Goal: Information Seeking & Learning: Learn about a topic

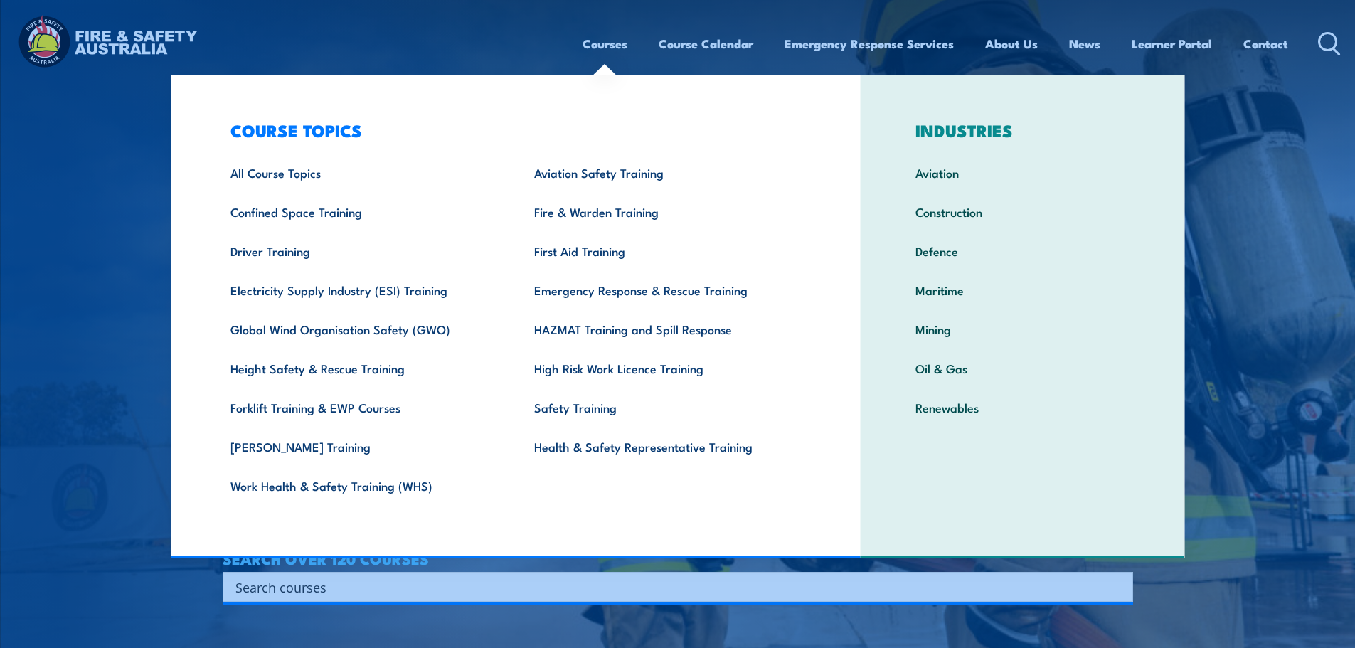
click at [592, 46] on link "Courses" at bounding box center [605, 44] width 45 height 38
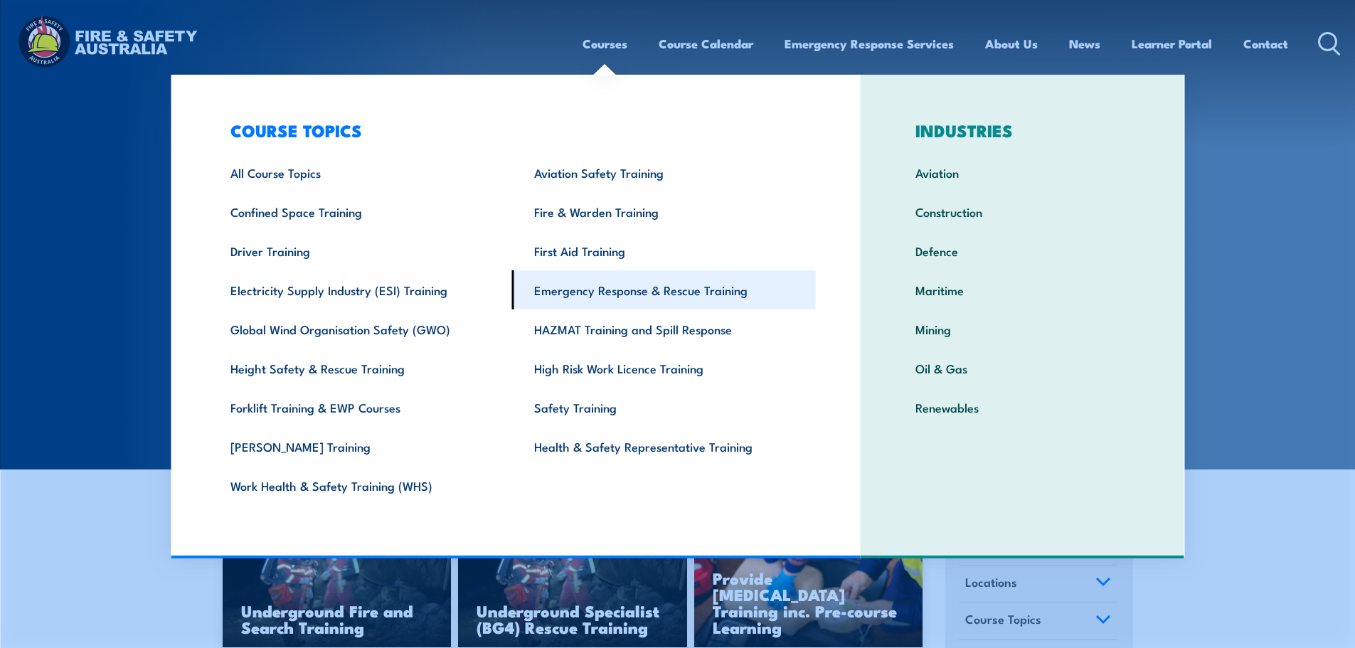
click at [620, 302] on link "Emergency Response & Rescue Training" at bounding box center [664, 289] width 304 height 39
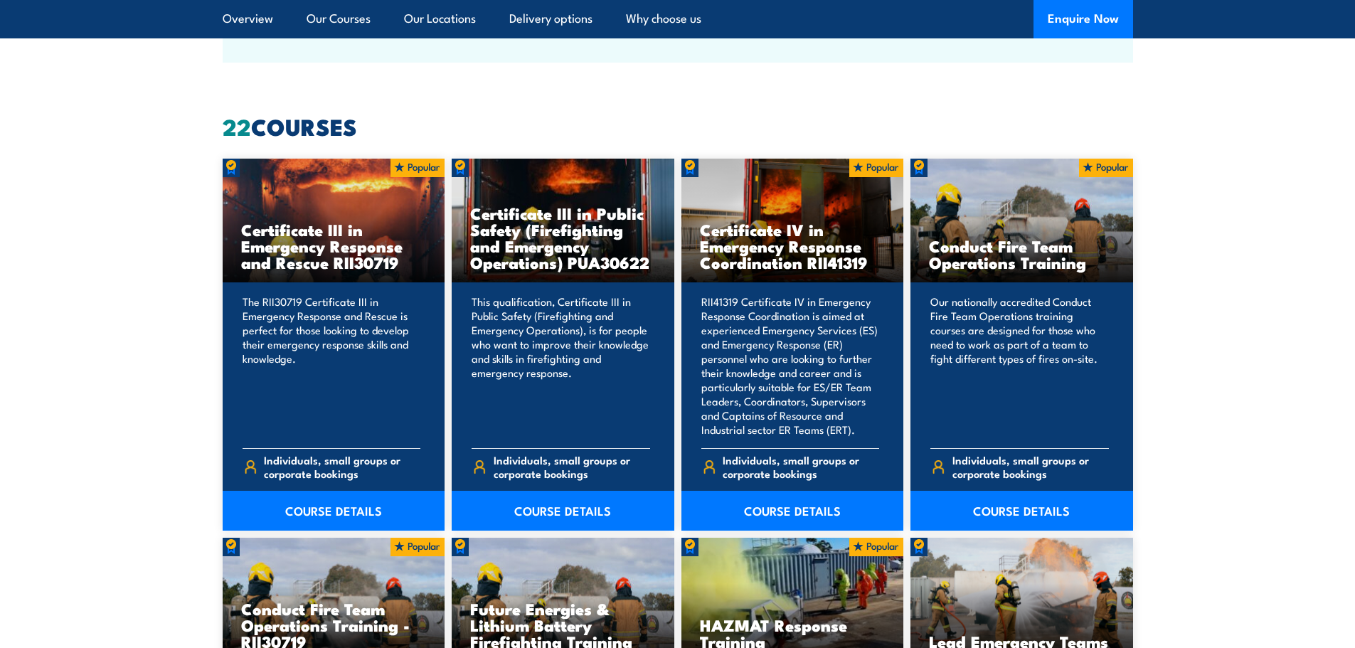
scroll to position [1067, 0]
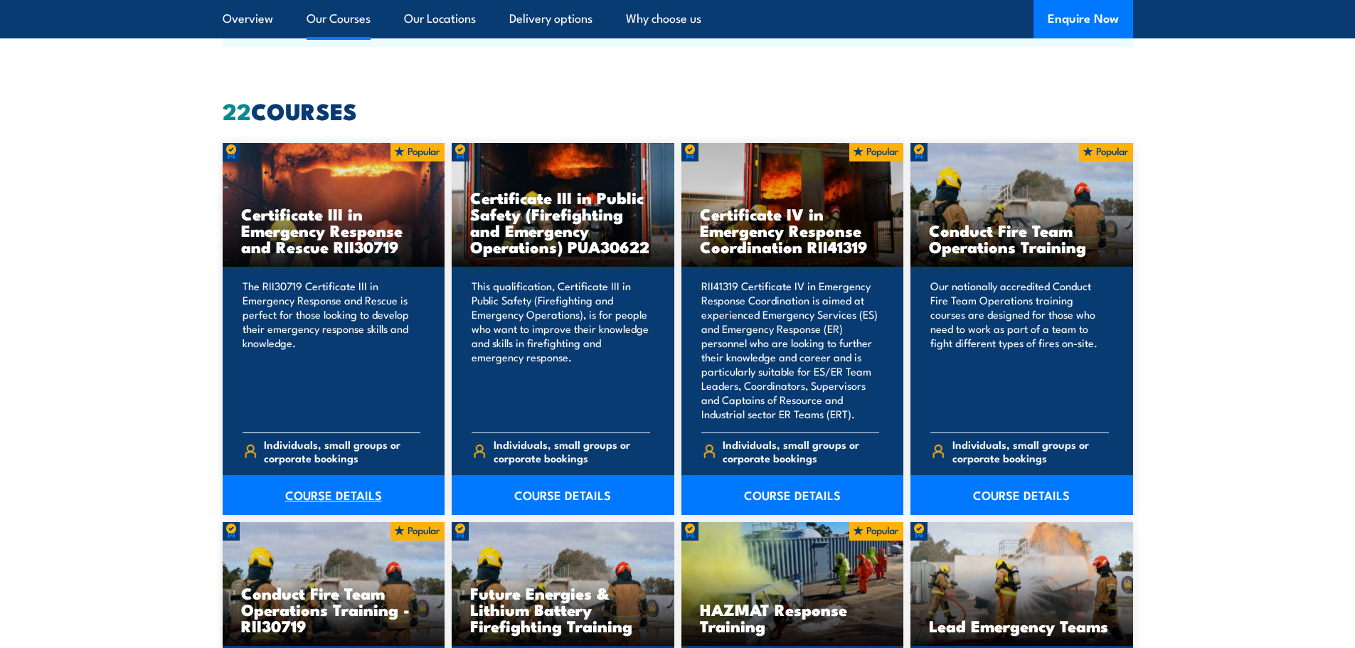
click at [354, 491] on link "COURSE DETAILS" at bounding box center [334, 495] width 223 height 40
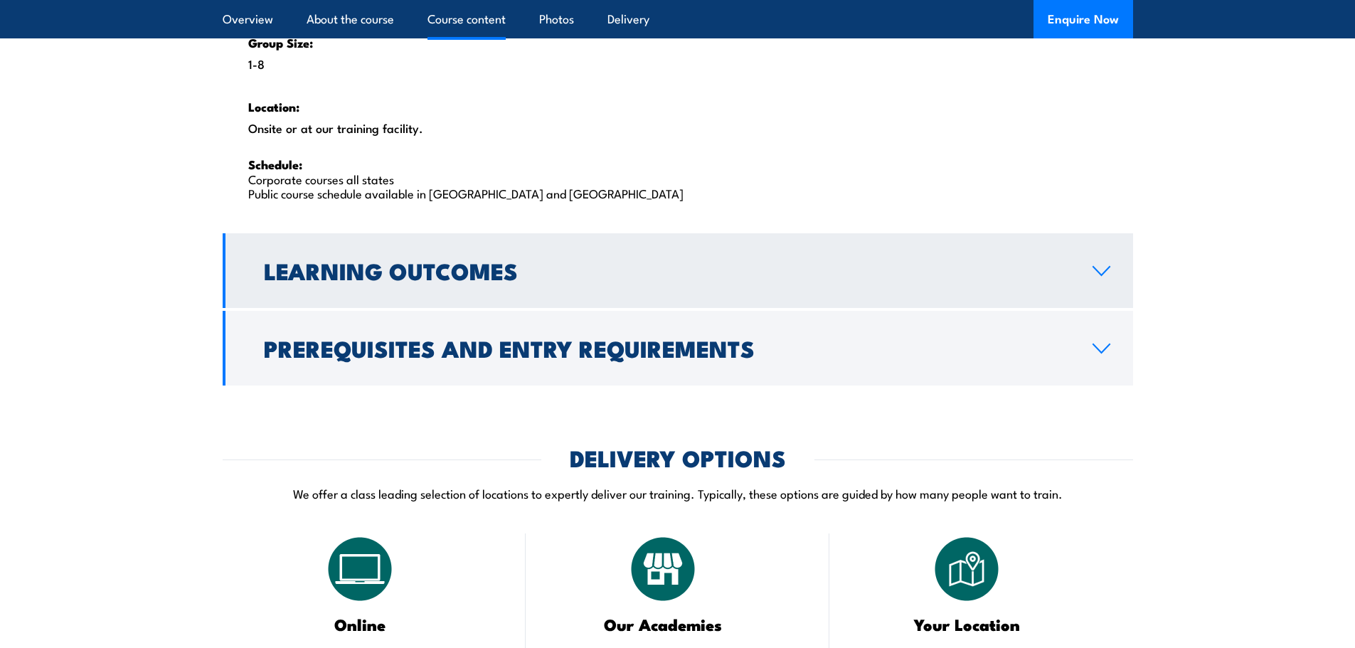
click at [412, 267] on h2 "Learning Outcomes" at bounding box center [667, 270] width 806 height 20
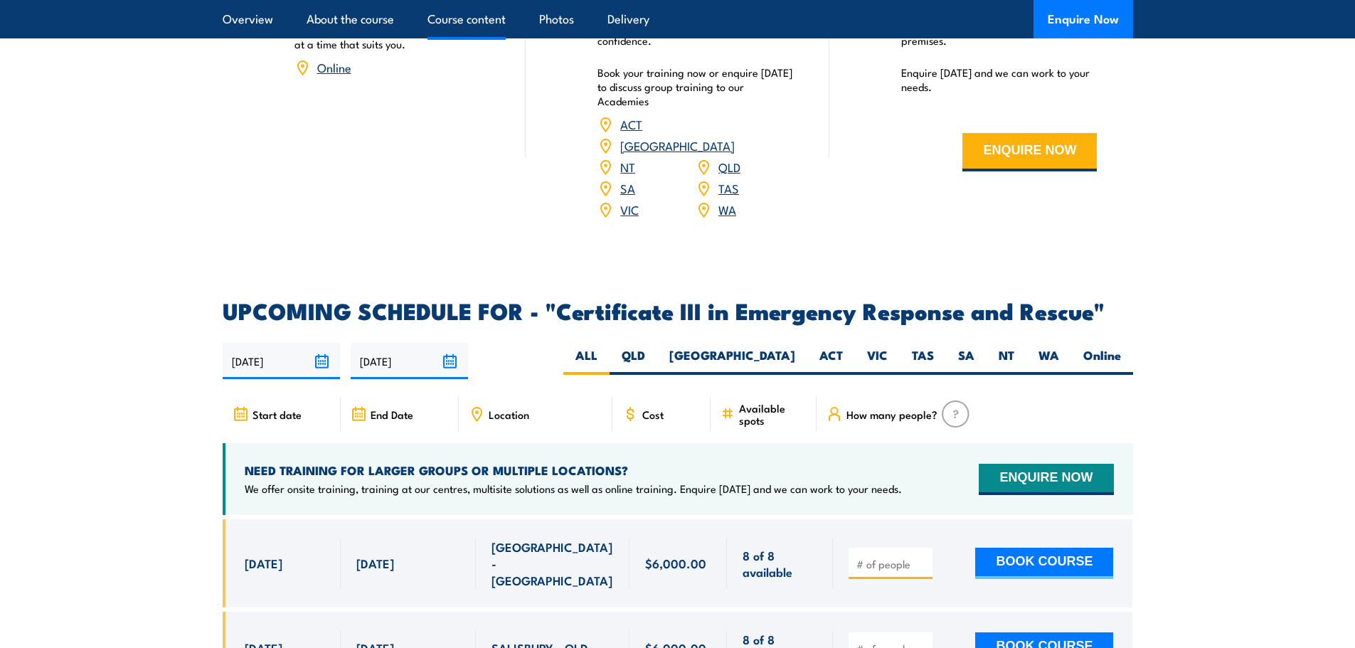
scroll to position [1622, 0]
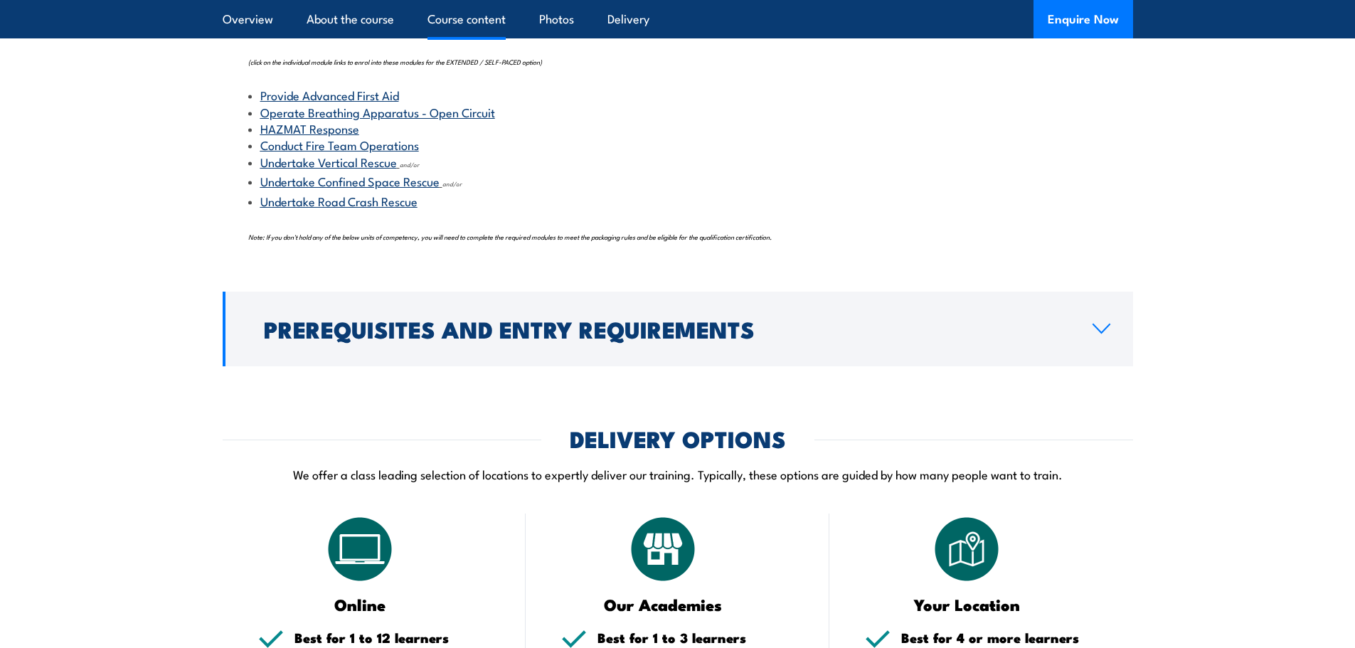
click at [364, 97] on link "Provide Advanced First Aid" at bounding box center [329, 94] width 139 height 17
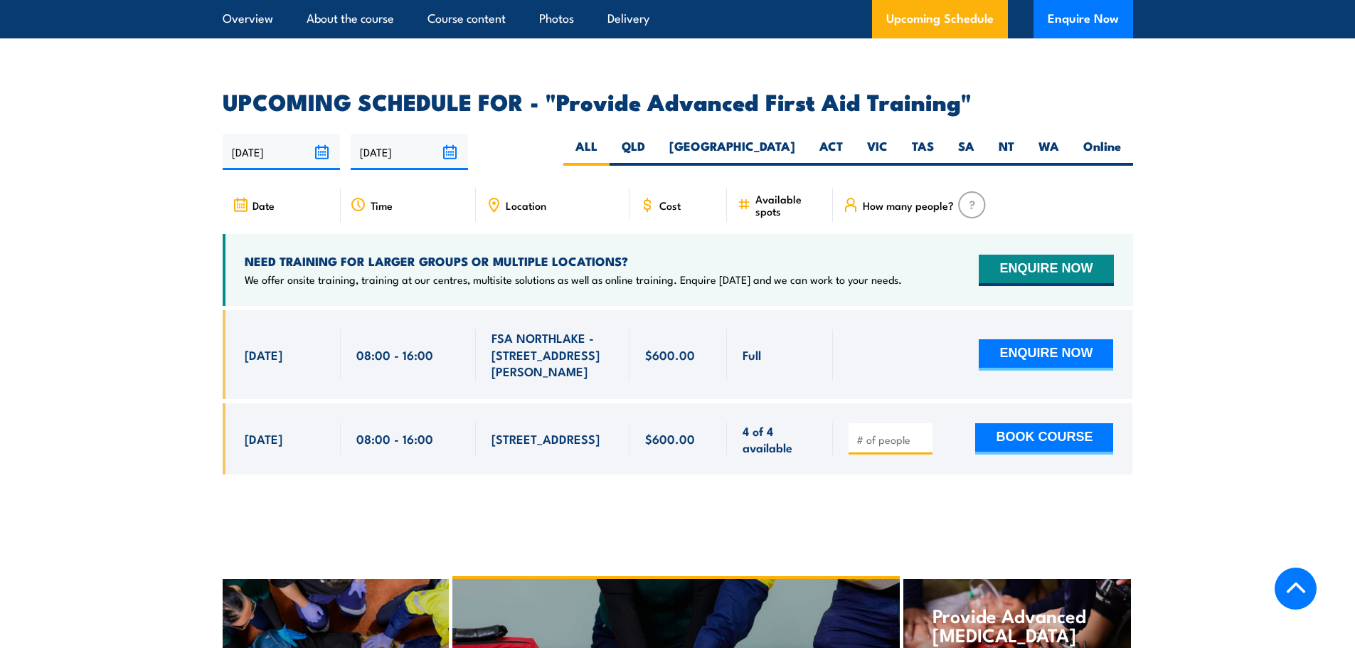
scroll to position [2063, 0]
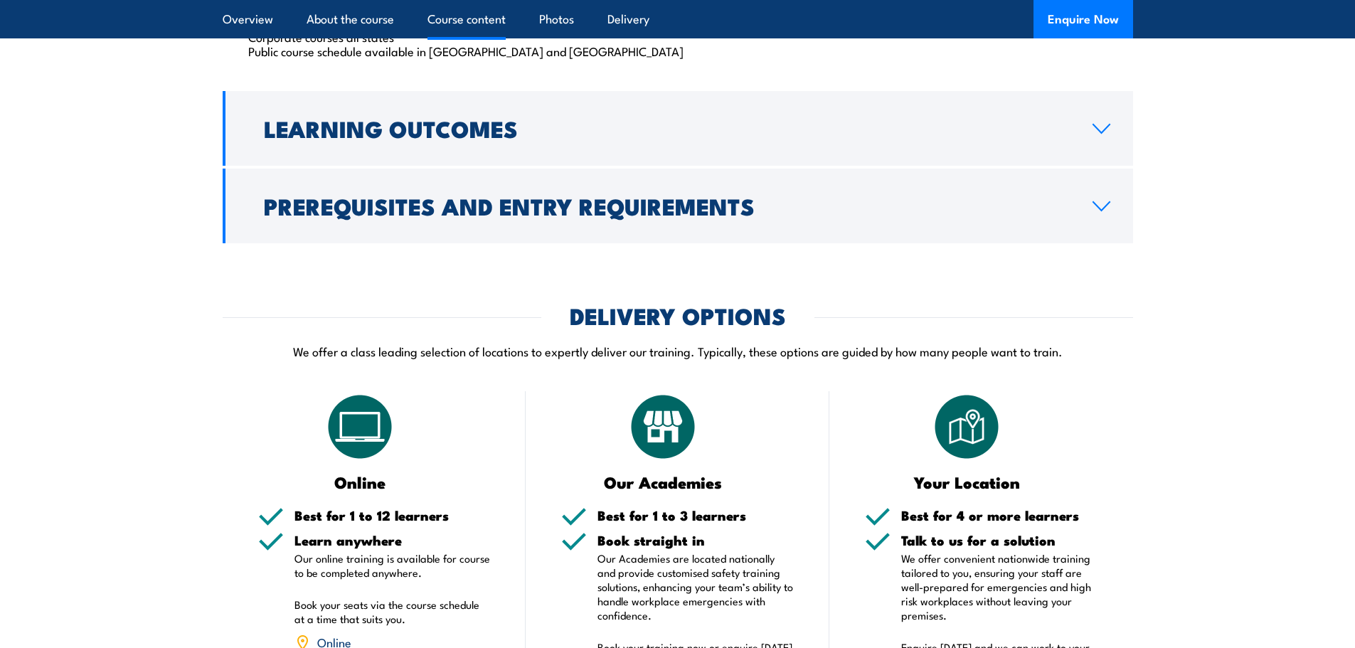
scroll to position [2500, 0]
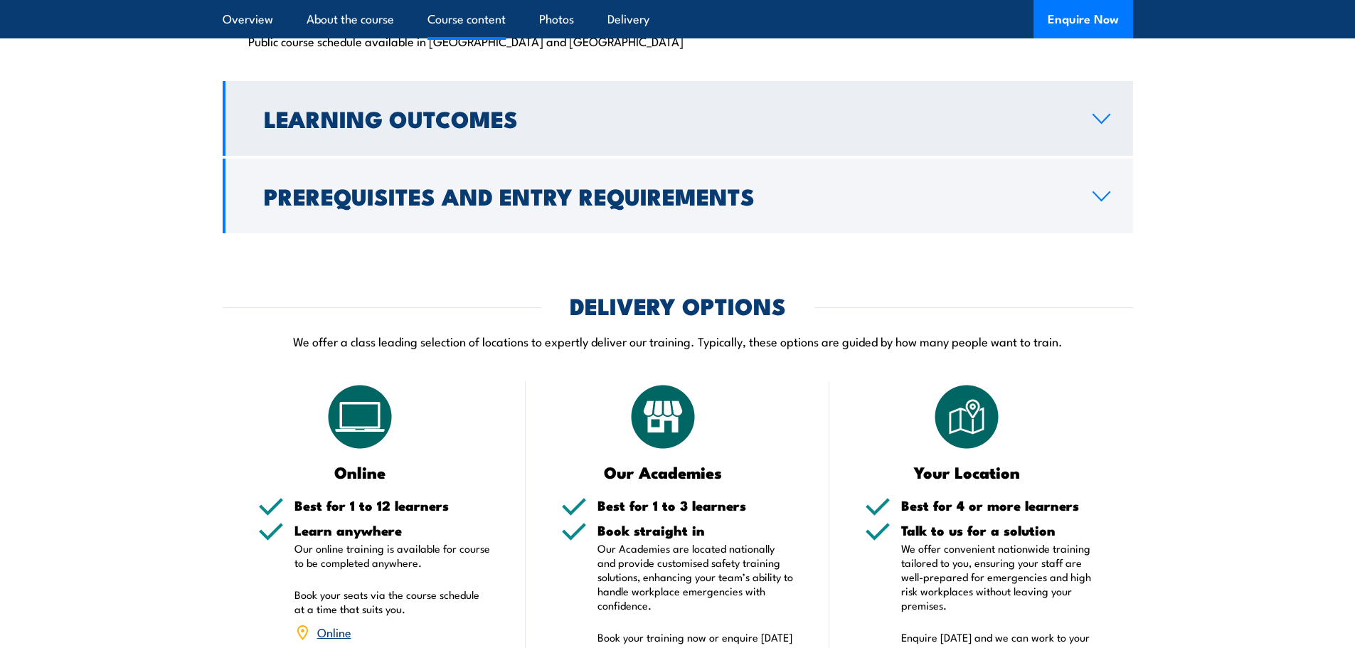
click at [359, 126] on h2 "Learning Outcomes" at bounding box center [667, 118] width 806 height 20
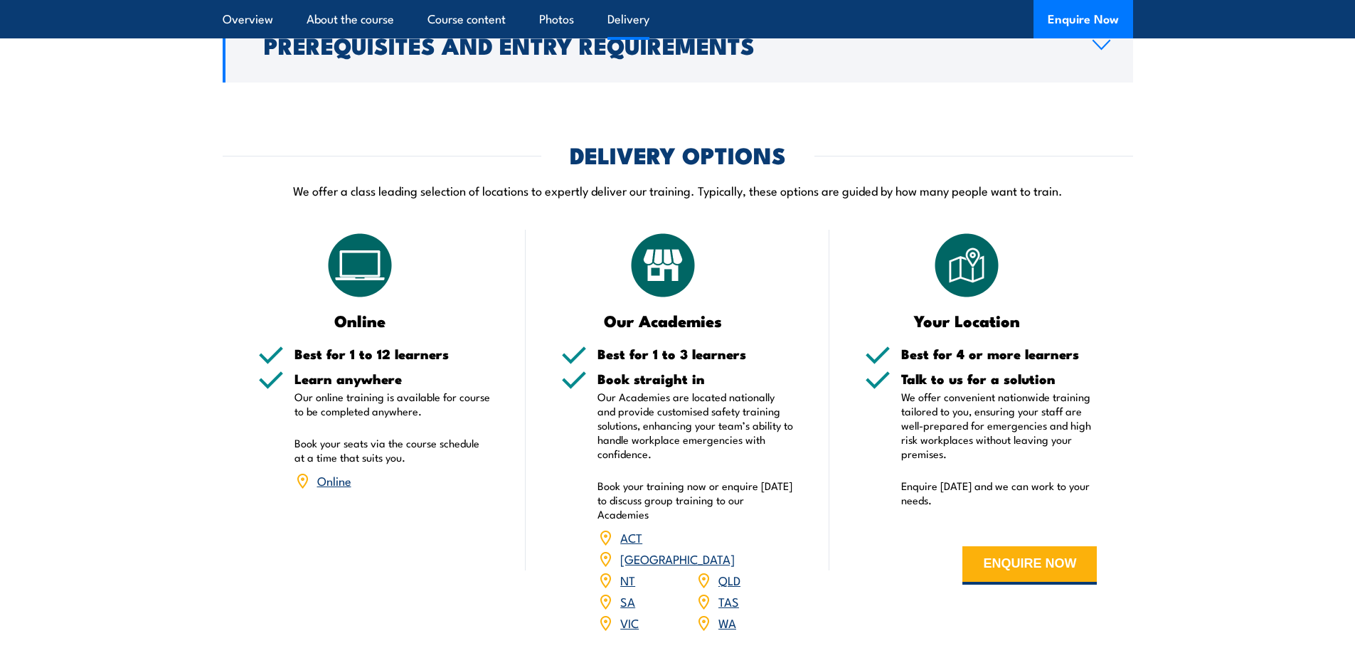
scroll to position [1653, 0]
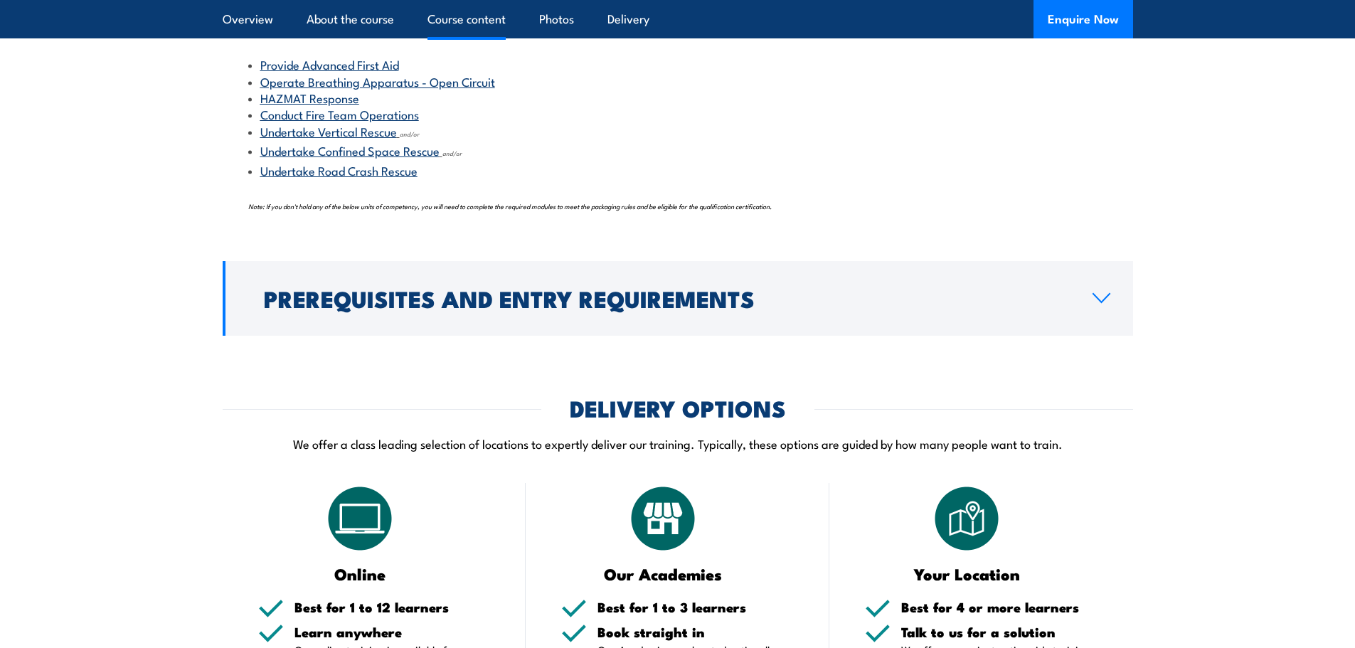
click at [300, 120] on link "Conduct Fire Team Operations" at bounding box center [339, 113] width 159 height 17
click at [333, 99] on link "HAZMAT Response" at bounding box center [309, 97] width 99 height 17
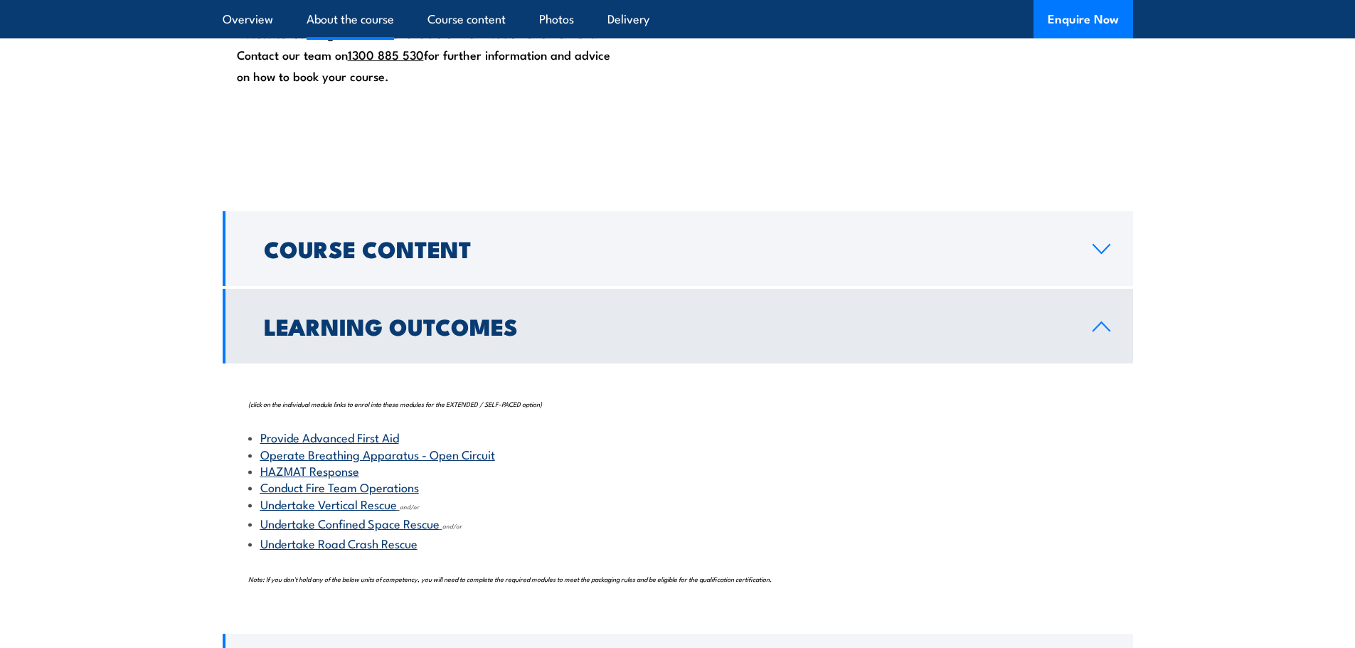
scroll to position [1352, 0]
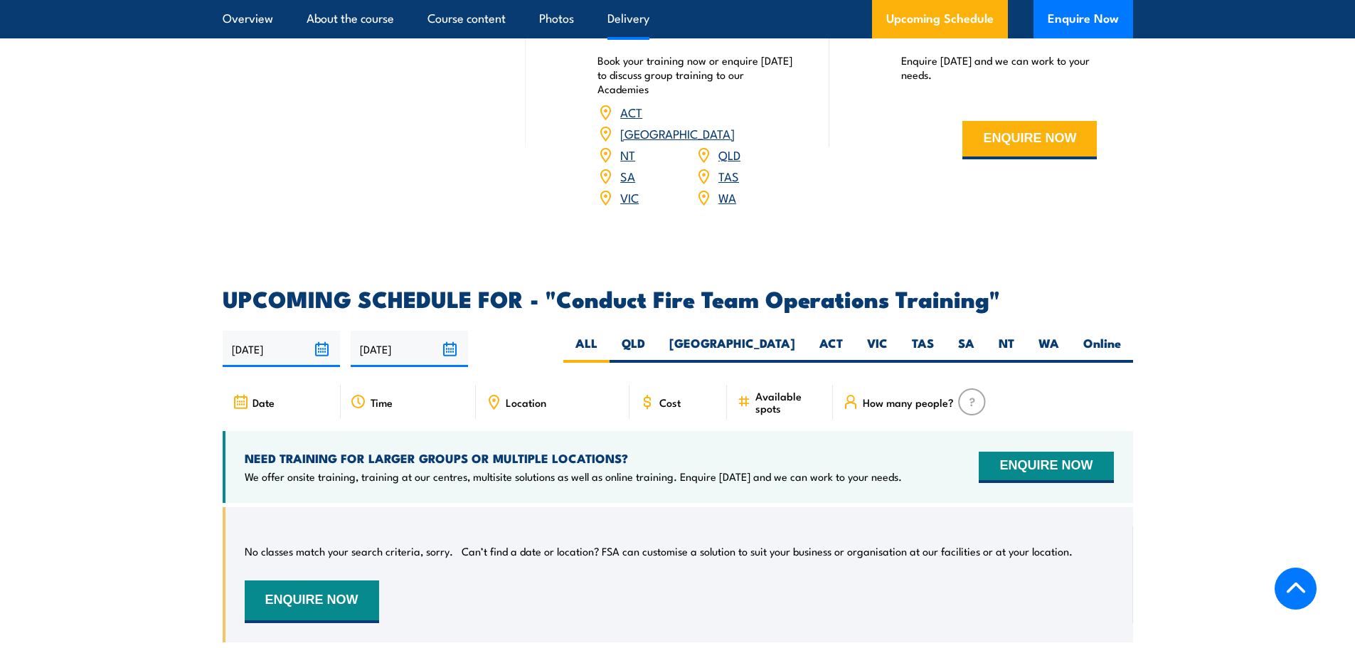
scroll to position [2063, 0]
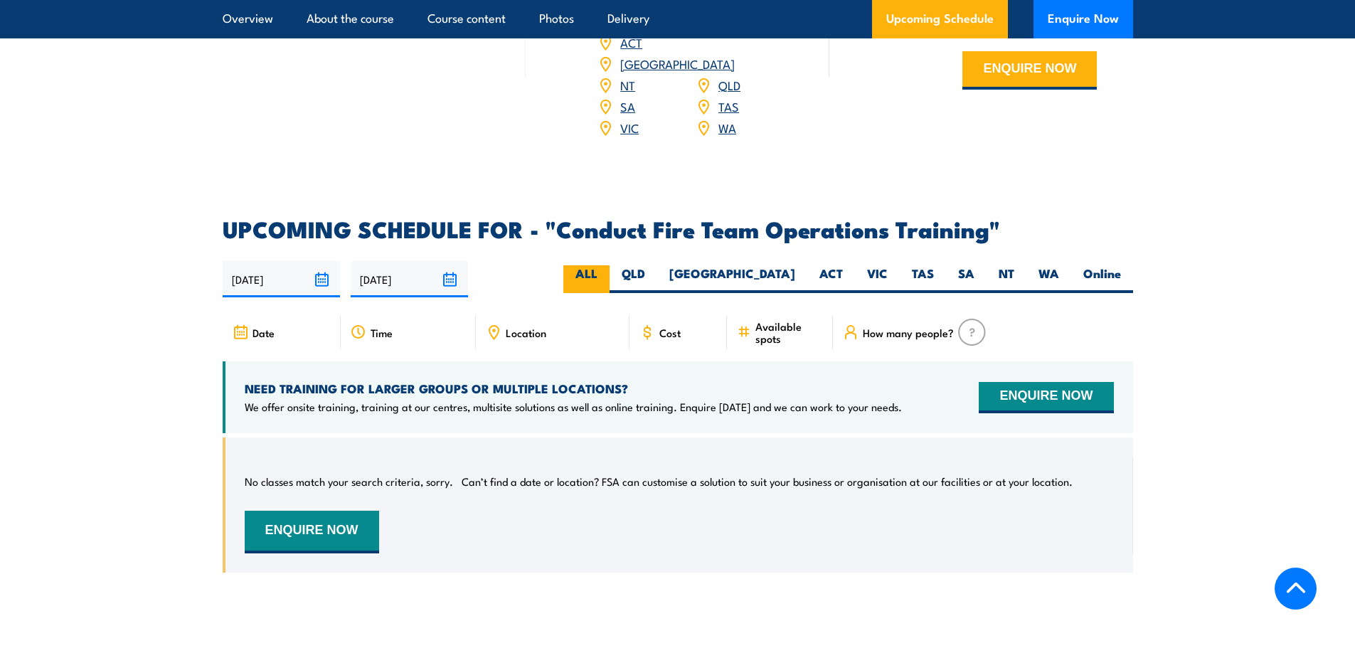
click at [610, 270] on label "ALL" at bounding box center [586, 279] width 46 height 28
click at [607, 270] on input "ALL" at bounding box center [602, 269] width 9 height 9
click at [610, 274] on label "ALL" at bounding box center [586, 279] width 46 height 28
click at [607, 274] on input "ALL" at bounding box center [602, 269] width 9 height 9
click at [657, 270] on label "QLD" at bounding box center [634, 279] width 48 height 28
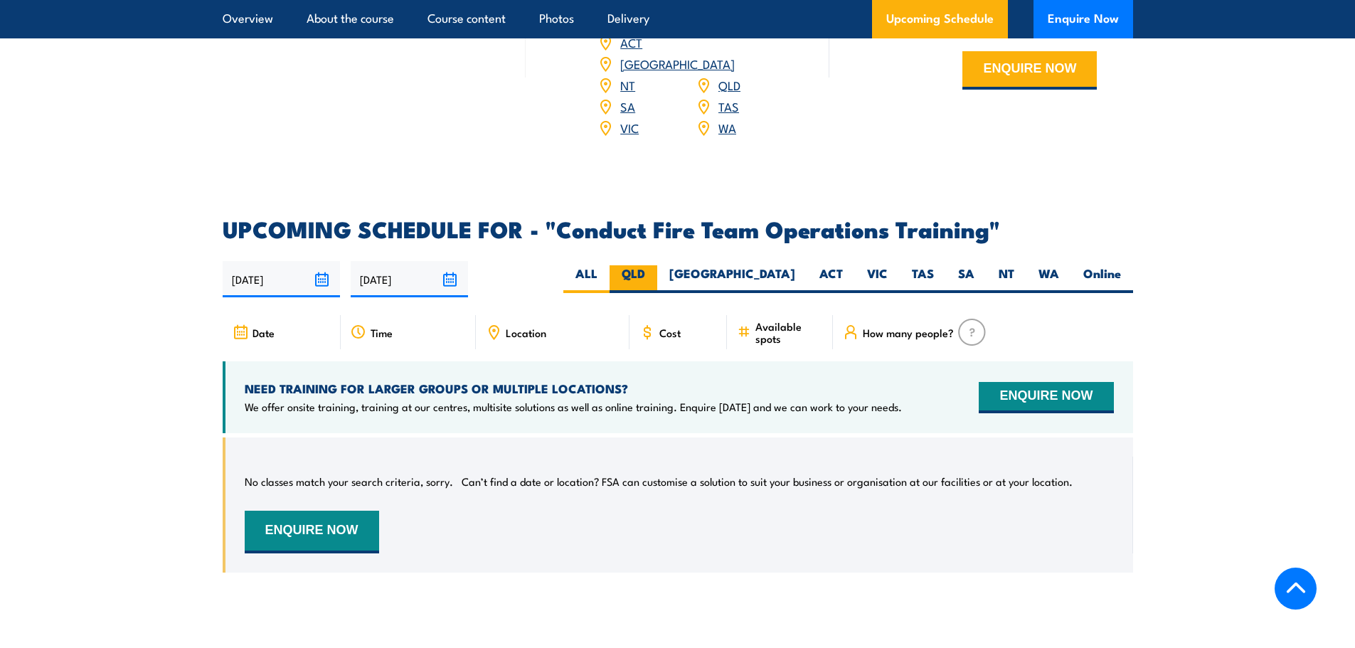
click at [655, 270] on input "QLD" at bounding box center [649, 269] width 9 height 9
radio input "true"
click at [610, 269] on label "ALL" at bounding box center [586, 279] width 46 height 28
click at [607, 269] on input "ALL" at bounding box center [602, 269] width 9 height 9
radio input "true"
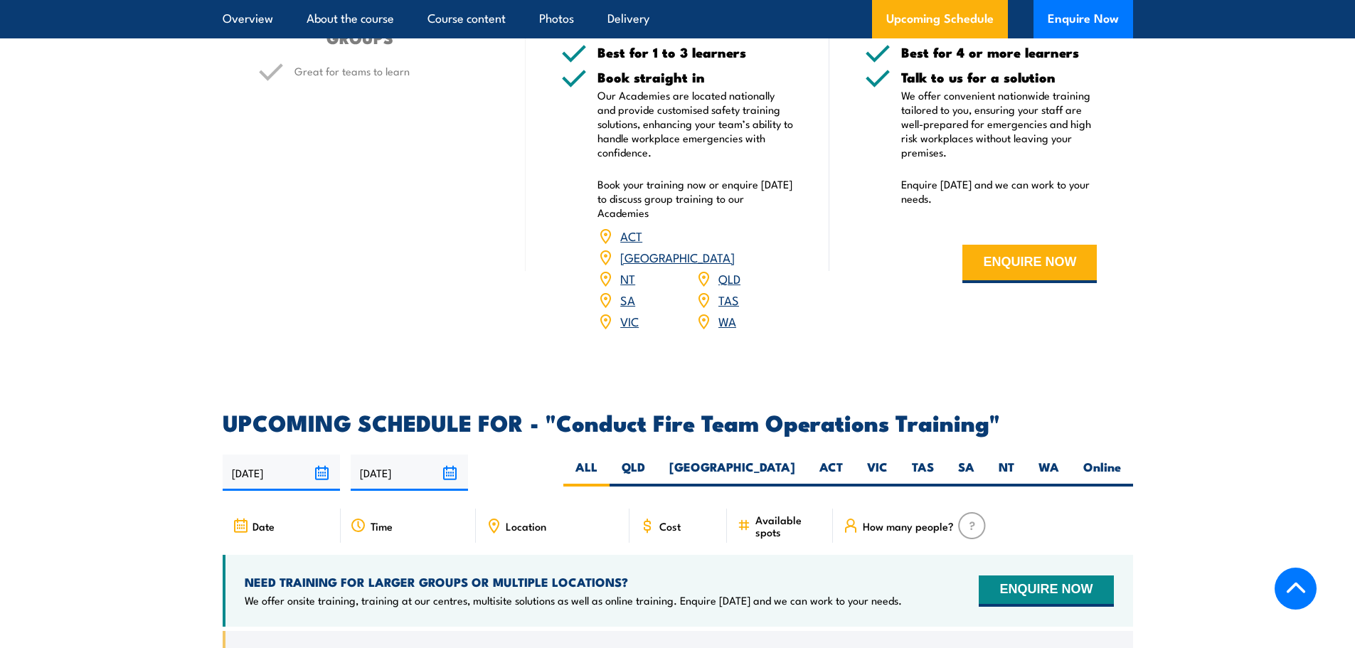
scroll to position [2204, 0]
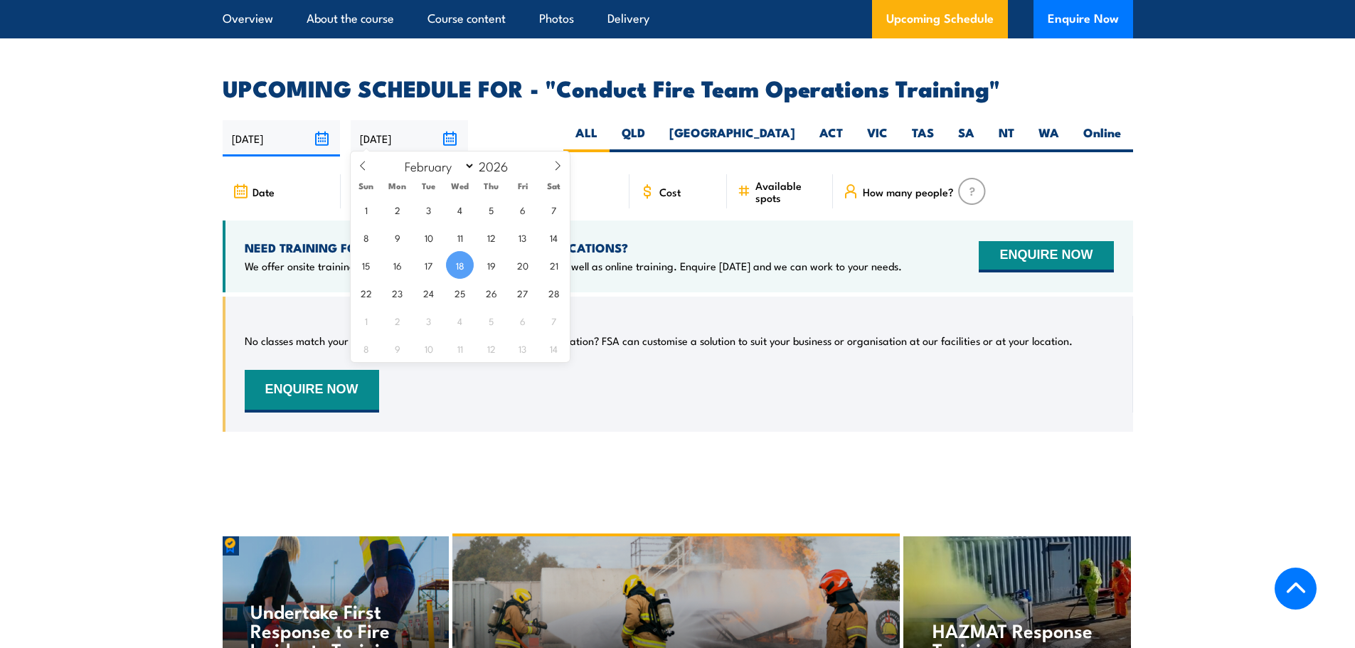
click at [450, 136] on input "[DATE]" at bounding box center [409, 138] width 117 height 36
click at [460, 255] on span "18" at bounding box center [460, 265] width 28 height 28
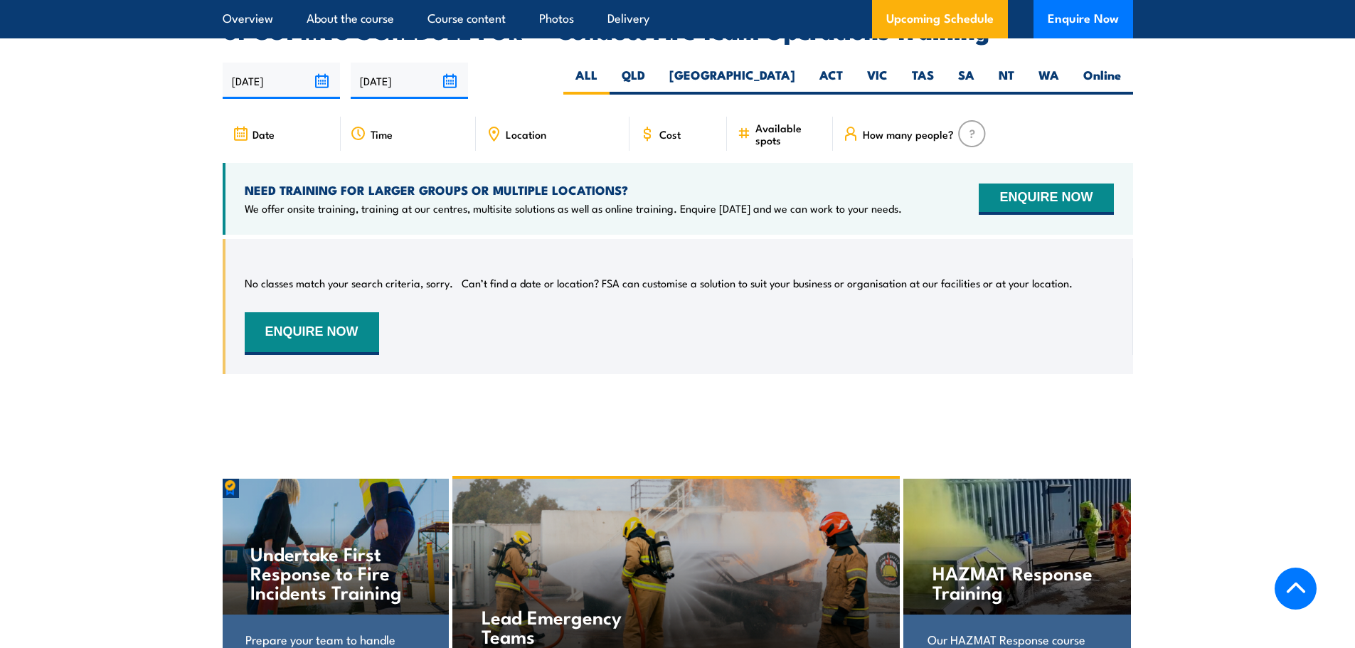
scroll to position [2275, 0]
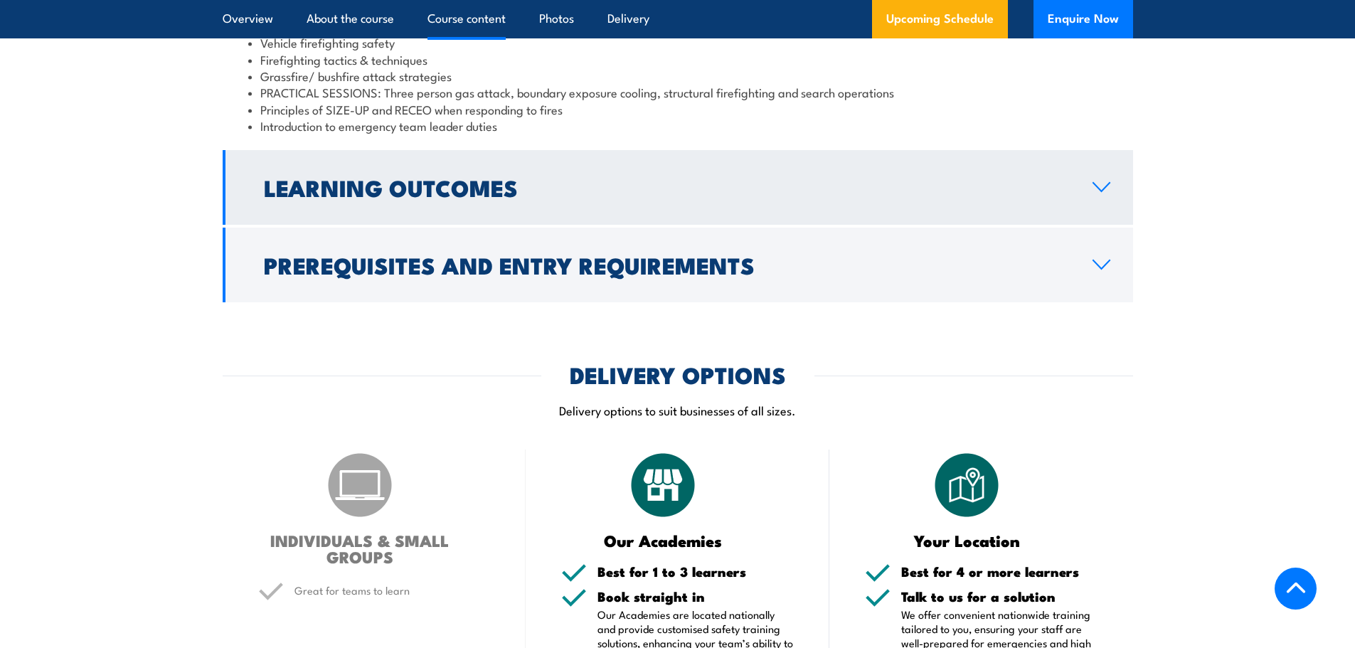
click at [431, 197] on h2 "Learning Outcomes" at bounding box center [667, 187] width 806 height 20
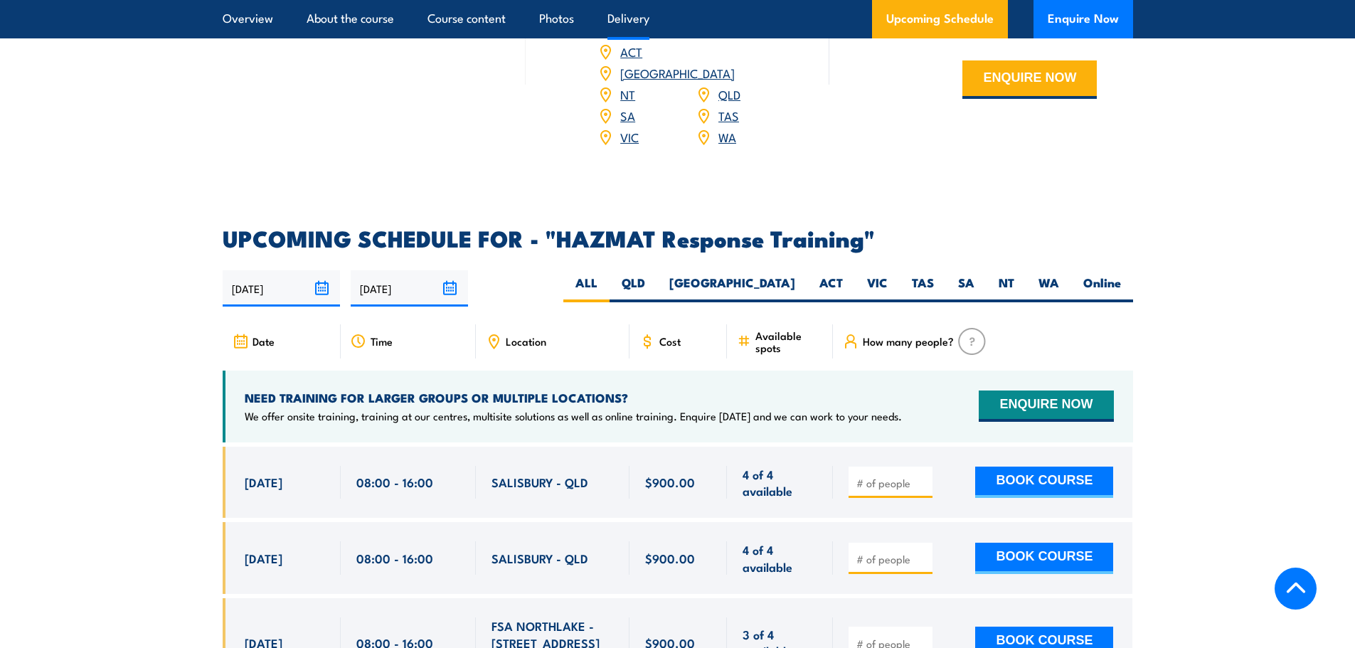
scroll to position [2134, 0]
